Goal: Transaction & Acquisition: Book appointment/travel/reservation

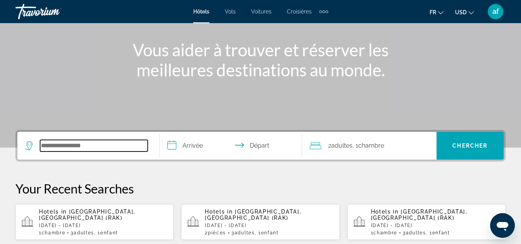
click at [72, 146] on input "Search widget" at bounding box center [94, 146] width 108 height 12
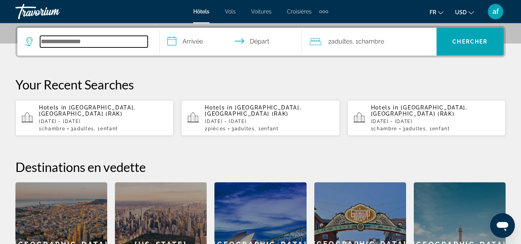
scroll to position [188, 0]
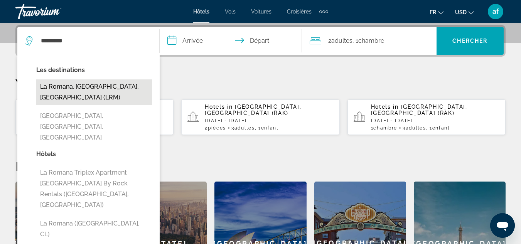
click at [58, 88] on button "La Romana, [GEOGRAPHIC_DATA], [GEOGRAPHIC_DATA] (LRM)" at bounding box center [94, 91] width 116 height 25
type input "**********"
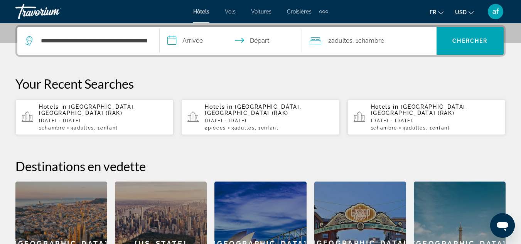
click at [205, 36] on input "**********" at bounding box center [232, 42] width 145 height 30
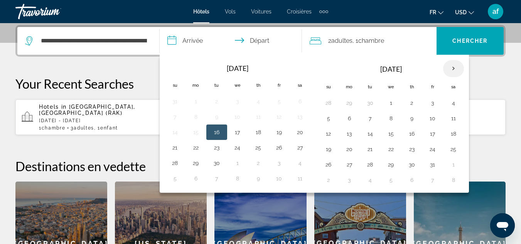
click at [459, 66] on th "Next month" at bounding box center [453, 68] width 21 height 17
click at [350, 129] on button "12" at bounding box center [349, 133] width 12 height 11
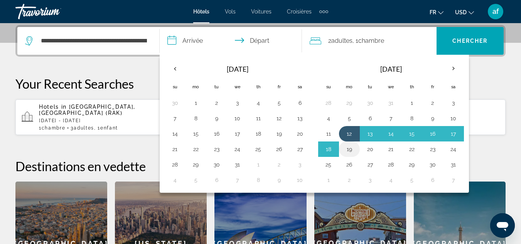
click at [349, 149] on button "19" at bounding box center [349, 149] width 12 height 11
type input "**********"
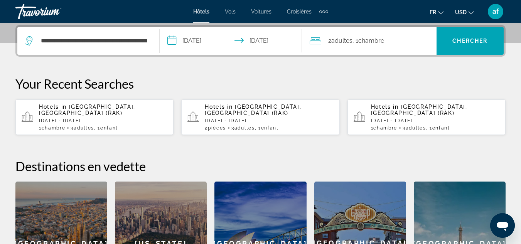
click at [398, 48] on div "2 Adulte Adultes , 1 Chambre pièces" at bounding box center [373, 41] width 127 height 28
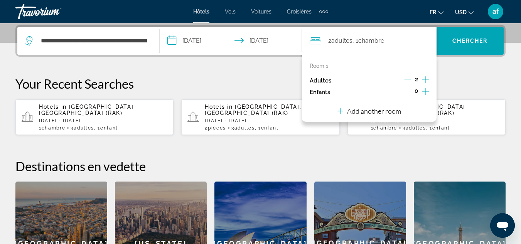
click at [411, 80] on icon "Decrement adults" at bounding box center [407, 79] width 7 height 7
click at [468, 48] on span "Search widget" at bounding box center [469, 41] width 67 height 19
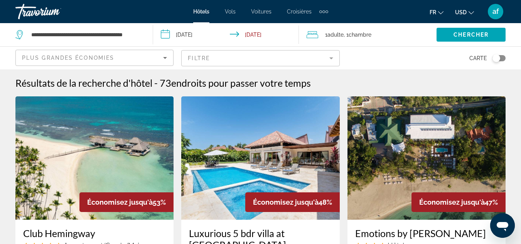
click at [333, 57] on mat-form-field "Filtre" at bounding box center [260, 58] width 158 height 16
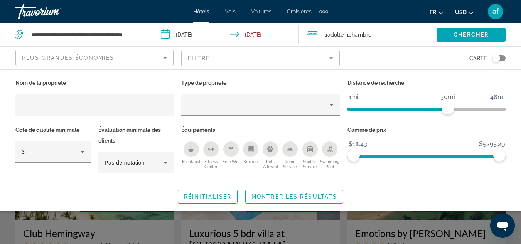
click at [330, 153] on div "Swimming Pool" at bounding box center [329, 148] width 15 height 15
click at [195, 147] on div "Breakfast" at bounding box center [190, 148] width 15 height 15
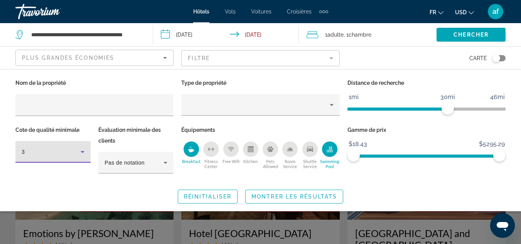
click at [74, 150] on div "3" at bounding box center [51, 151] width 59 height 9
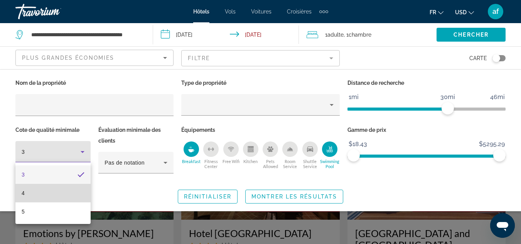
click at [72, 190] on mat-option "4" at bounding box center [52, 193] width 75 height 19
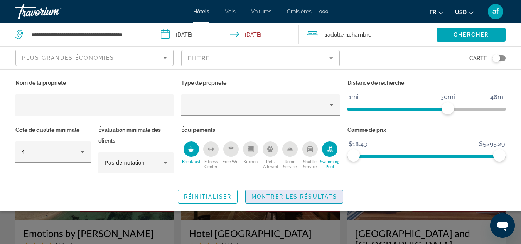
click at [274, 199] on span "Montrer les résultats" at bounding box center [294, 197] width 86 height 6
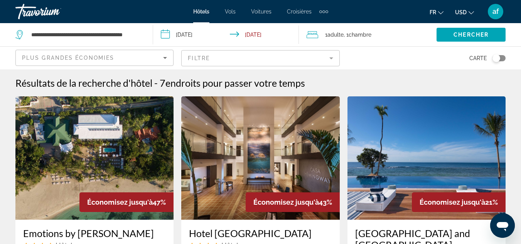
click at [165, 61] on icon "Sort by" at bounding box center [164, 57] width 9 height 9
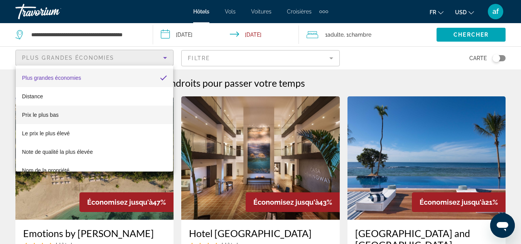
click at [118, 118] on mat-option "Prix le plus bas" at bounding box center [94, 115] width 157 height 19
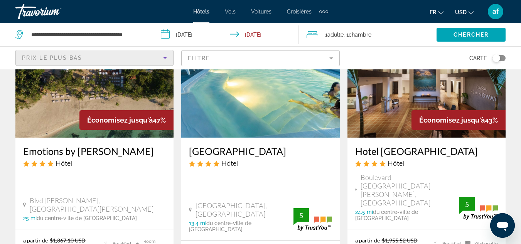
scroll to position [93, 0]
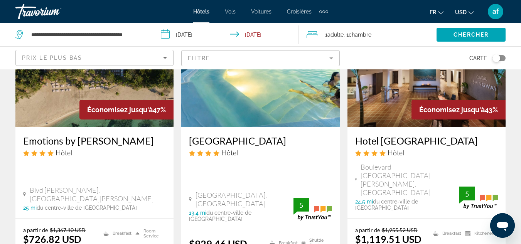
click at [460, 14] on span "USD" at bounding box center [461, 12] width 12 height 6
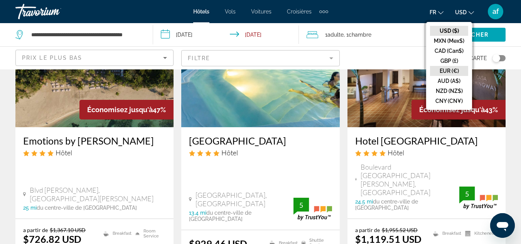
click at [452, 70] on button "EUR (€)" at bounding box center [449, 71] width 38 height 10
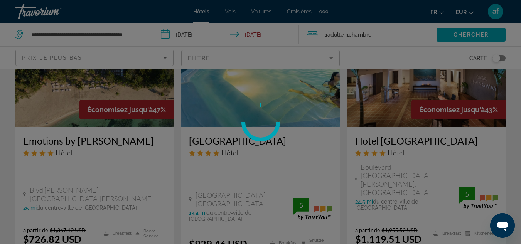
scroll to position [15, 0]
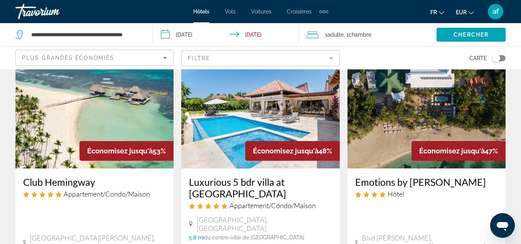
scroll to position [82, 0]
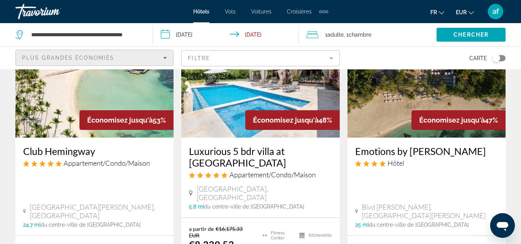
click at [164, 53] on icon "Sort by" at bounding box center [164, 57] width 9 height 9
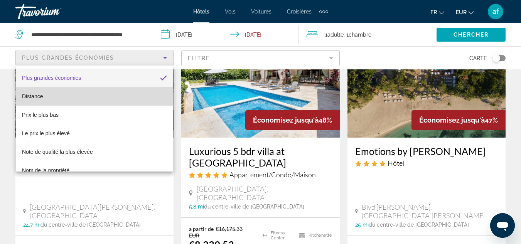
click at [113, 93] on mat-option "Distance" at bounding box center [94, 96] width 157 height 19
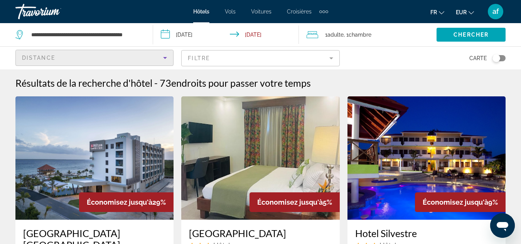
click at [157, 55] on div "Distance" at bounding box center [92, 57] width 141 height 9
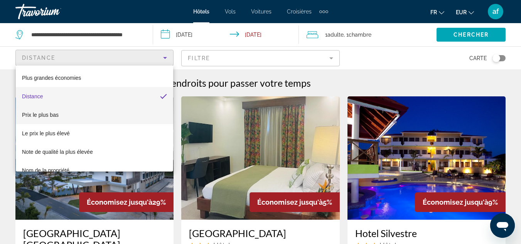
click at [127, 116] on mat-option "Prix le plus bas" at bounding box center [94, 115] width 157 height 19
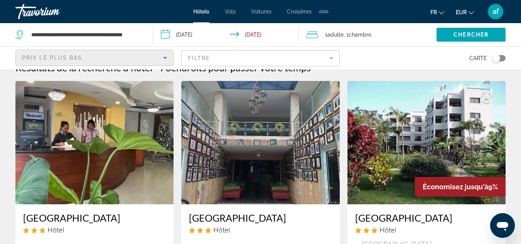
scroll to position [26, 0]
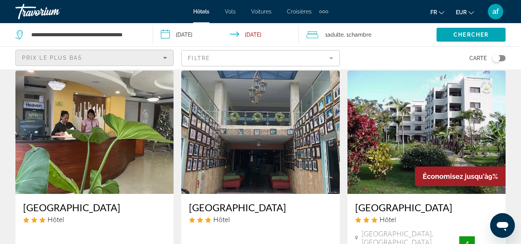
click at [330, 61] on mat-form-field "Filtre" at bounding box center [260, 58] width 158 height 16
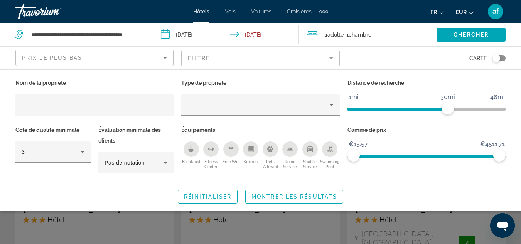
click at [330, 149] on icon "Swimming Pool" at bounding box center [329, 149] width 6 height 6
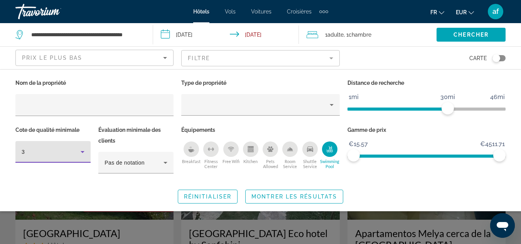
click at [77, 148] on div "3" at bounding box center [51, 151] width 59 height 9
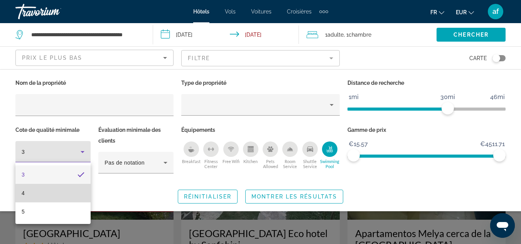
click at [74, 194] on mat-option "4" at bounding box center [52, 193] width 75 height 19
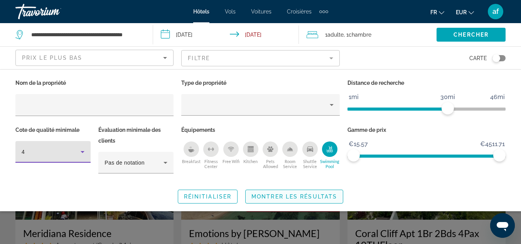
click at [278, 201] on span "Search widget" at bounding box center [294, 196] width 97 height 19
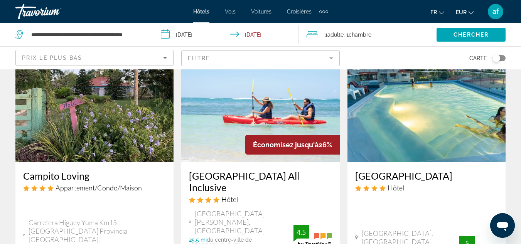
scroll to position [401, 0]
